Goal: Task Accomplishment & Management: Manage account settings

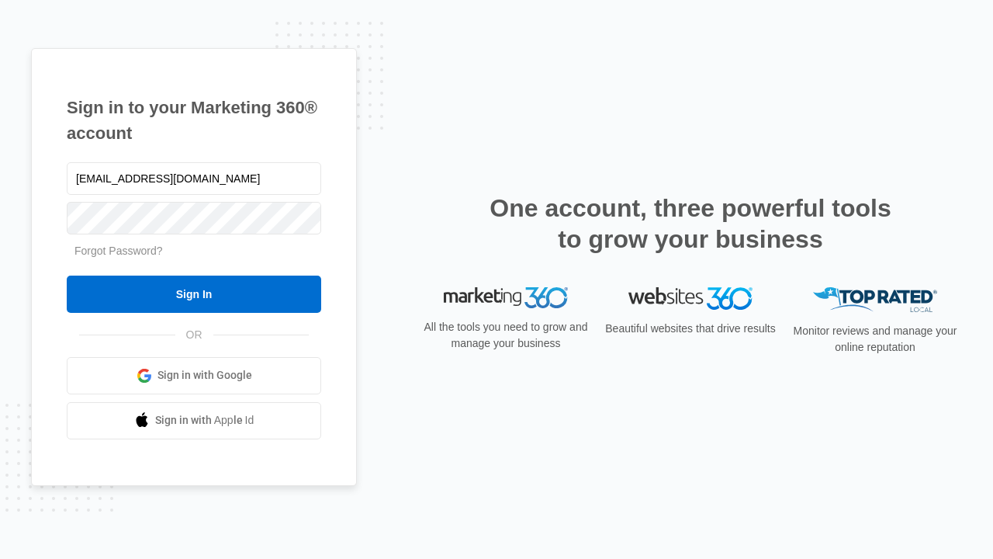
type input "[EMAIL_ADDRESS][DOMAIN_NAME]"
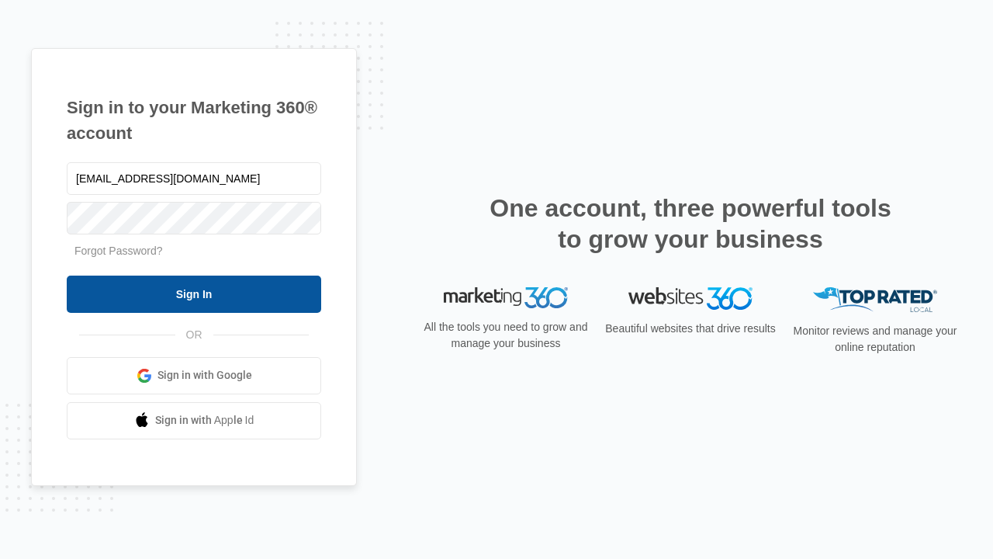
click at [194, 293] on input "Sign In" at bounding box center [194, 294] width 255 height 37
